Goal: Transaction & Acquisition: Register for event/course

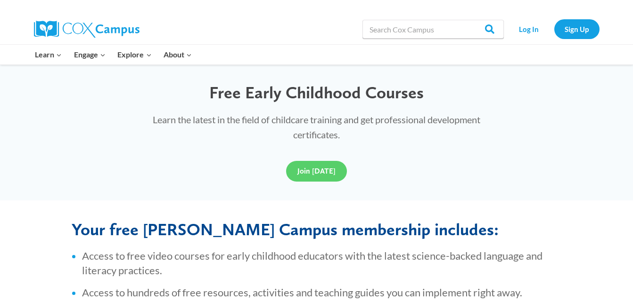
scroll to position [264, 0]
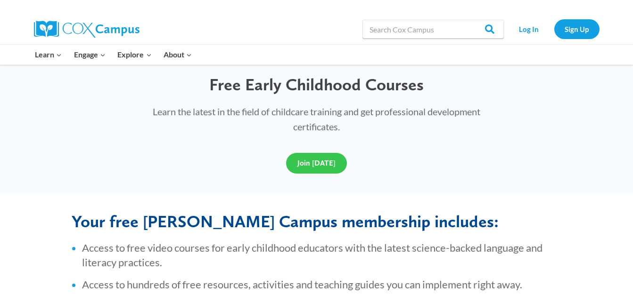
click at [309, 171] on link "Join [DATE]" at bounding box center [316, 163] width 61 height 21
click at [313, 161] on span "Join [DATE]" at bounding box center [316, 163] width 38 height 9
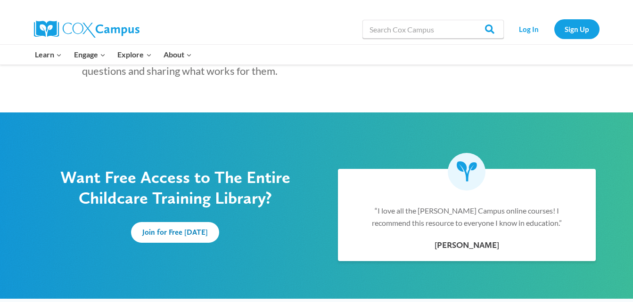
scroll to position [534, 0]
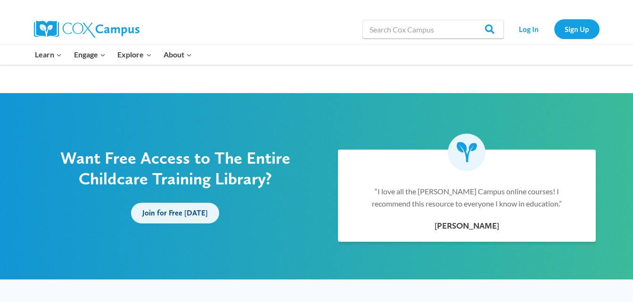
click at [180, 217] on span "Join for Free Today" at bounding box center [174, 213] width 65 height 9
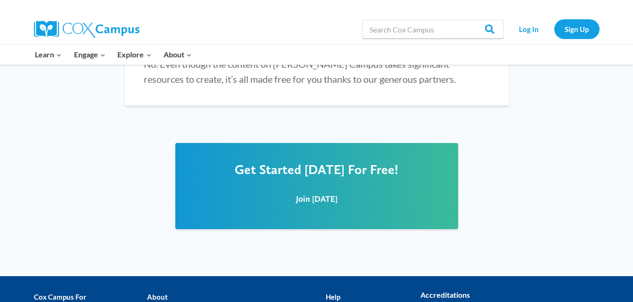
scroll to position [1150, 0]
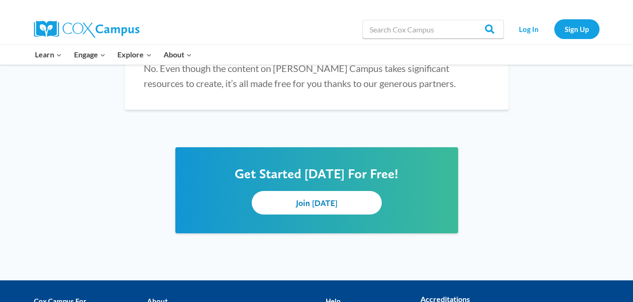
click at [353, 191] on link "Join Today" at bounding box center [317, 202] width 130 height 23
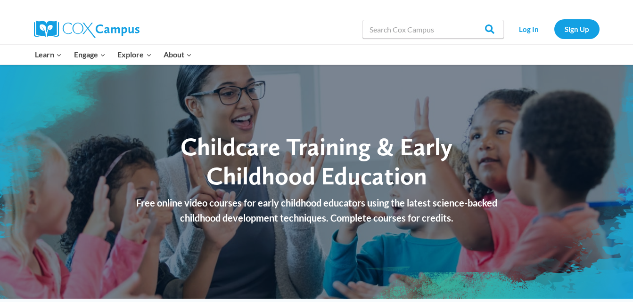
scroll to position [0, 0]
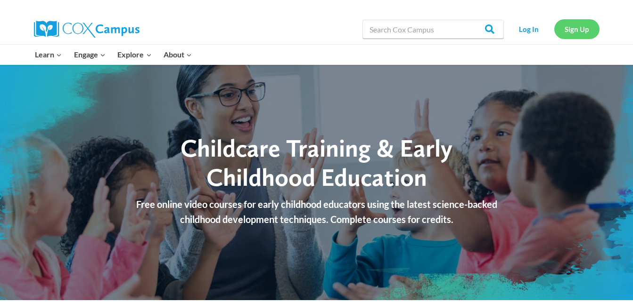
click at [576, 26] on link "Sign Up" at bounding box center [576, 28] width 45 height 19
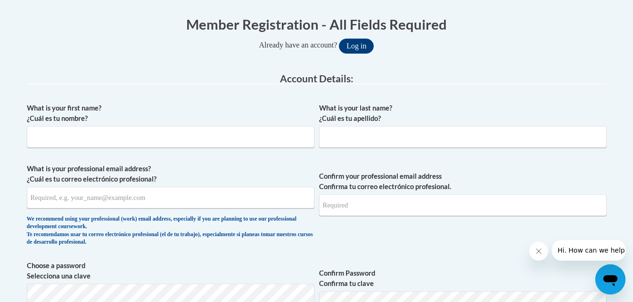
scroll to position [188, 0]
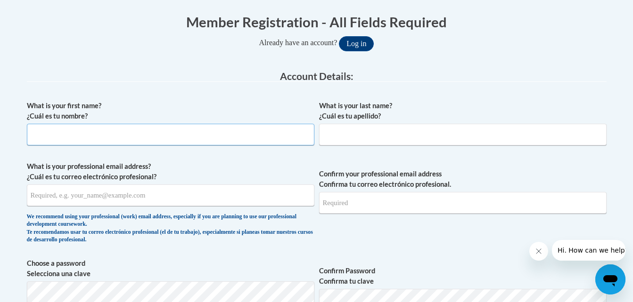
click at [188, 138] on input "What is your first name? ¿Cuál es tu nombre?" at bounding box center [170, 135] width 287 height 22
type input "ZAINAB"
type input "Oyeyemi-Zakariyya"
type input "[EMAIL_ADDRESS][DOMAIN_NAME]"
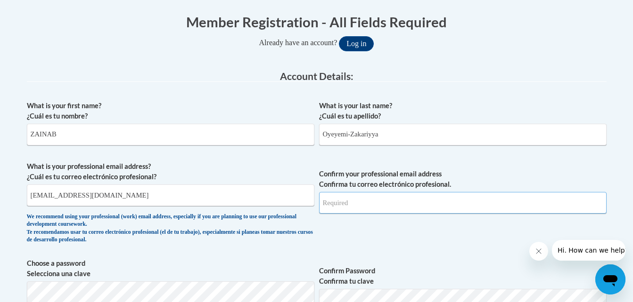
type input "[EMAIL_ADDRESS][DOMAIN_NAME]"
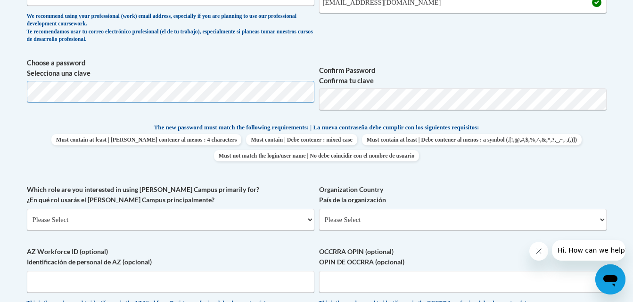
scroll to position [396, 0]
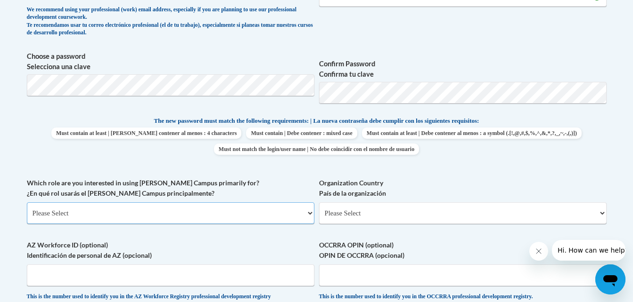
click at [305, 213] on select "Please Select College/University | Colegio/Universidad Community/Nonprofit Part…" at bounding box center [170, 214] width 287 height 22
select select "fbf2d438-af2f-41f8-98f1-81c410e29de3"
click at [27, 203] on select "Please Select College/University | Colegio/Universidad Community/Nonprofit Part…" at bounding box center [170, 214] width 287 height 22
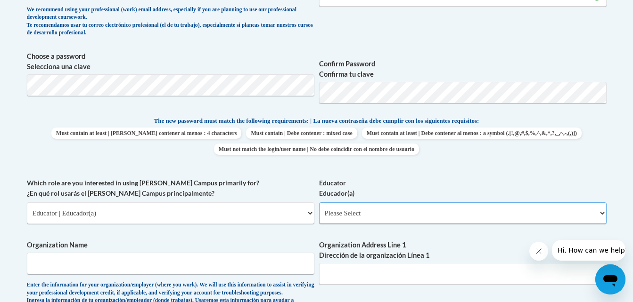
click at [357, 211] on select "Please Select Early Learning/Daycare Teacher/Family Home Care Provider | Maestr…" at bounding box center [462, 214] width 287 height 22
select select "5e2af403-4f2c-4e49-a02f-103e55d7b75b"
click at [319, 203] on select "Please Select Early Learning/Daycare Teacher/Family Home Care Provider | Maestr…" at bounding box center [462, 214] width 287 height 22
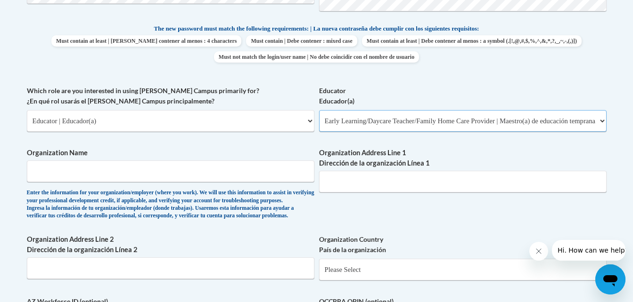
scroll to position [490, 0]
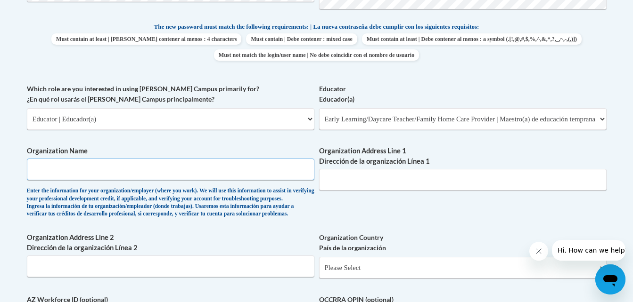
click at [222, 171] on input "Organization Name" at bounding box center [170, 170] width 287 height 22
type input "[GEOGRAPHIC_DATA]"
click at [410, 176] on input "Organization Address Line 1 Dirección de la organización Línea 1" at bounding box center [462, 180] width 287 height 22
type input "Abuja [GEOGRAPHIC_DATA]"
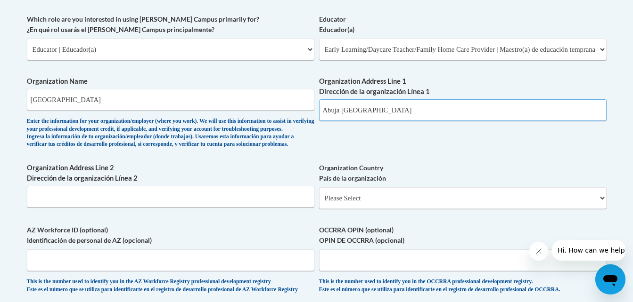
scroll to position [565, 0]
